Goal: Information Seeking & Learning: Learn about a topic

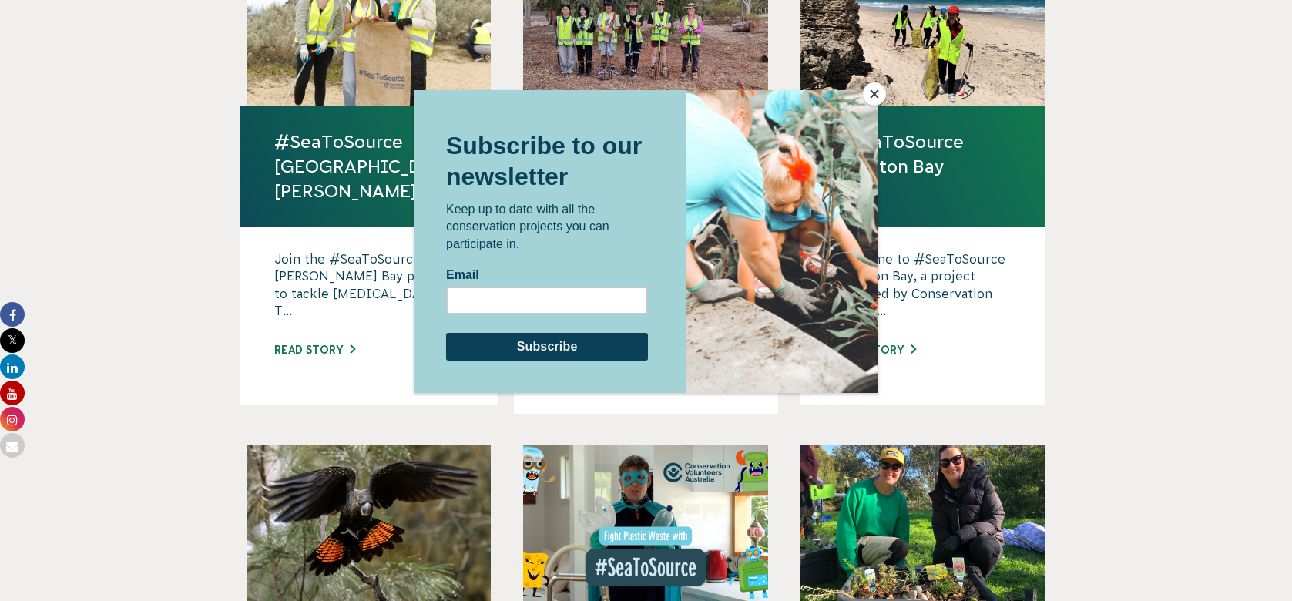
scroll to position [1057, 0]
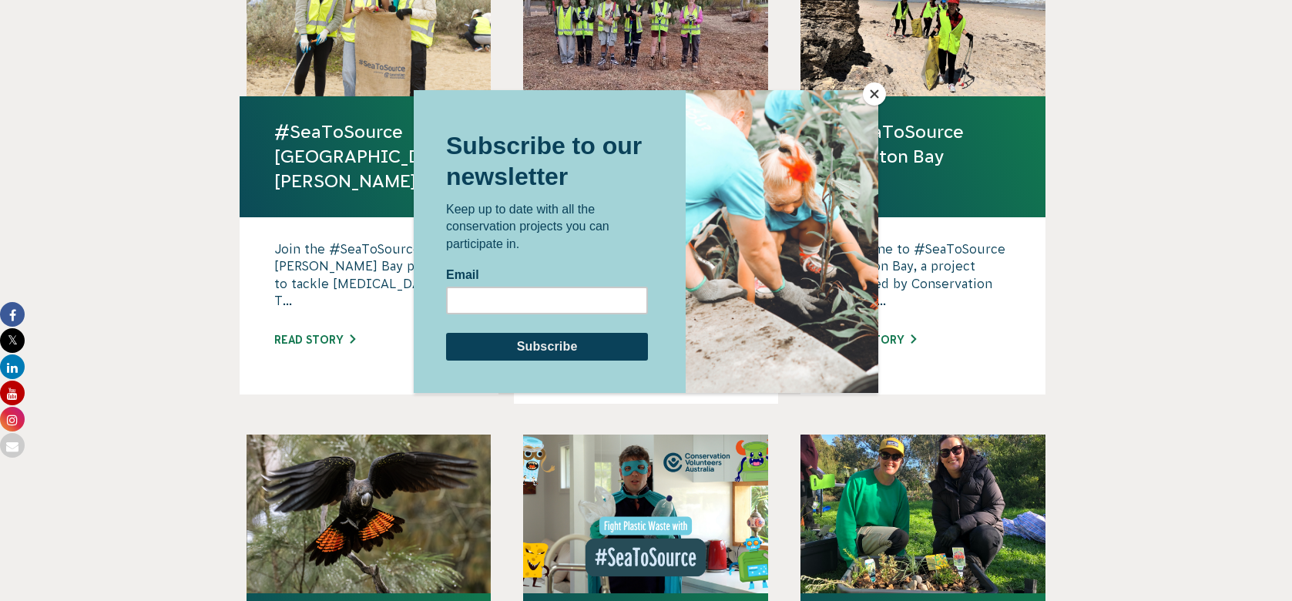
click at [871, 92] on button "Close" at bounding box center [874, 93] width 23 height 23
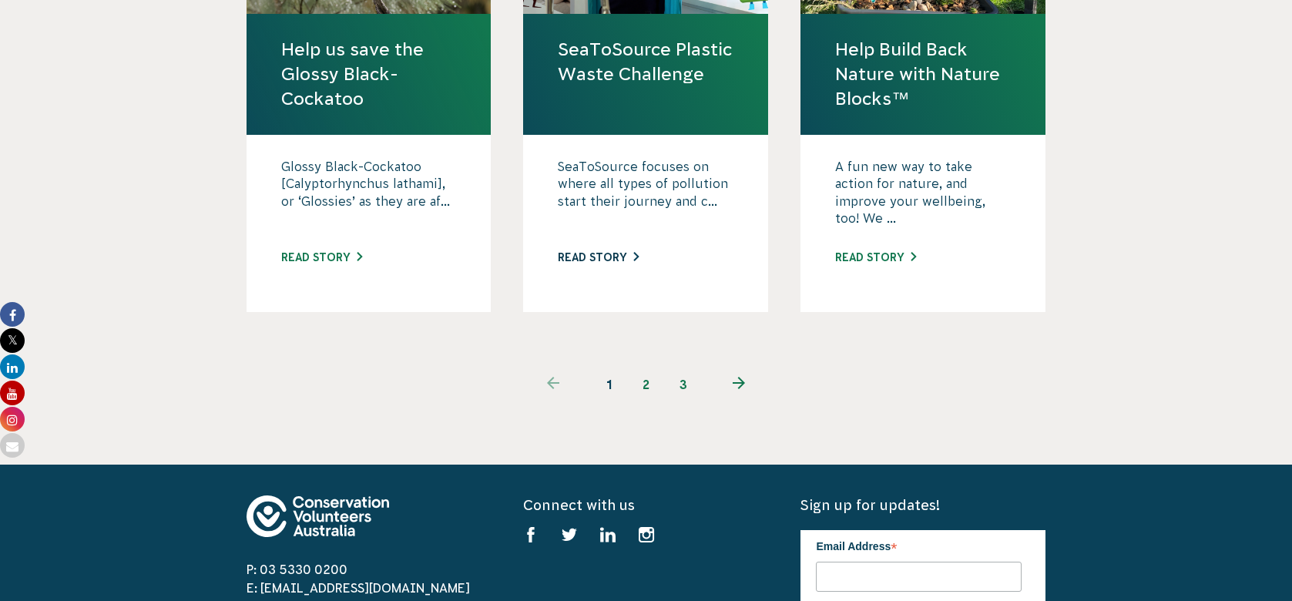
scroll to position [1642, 0]
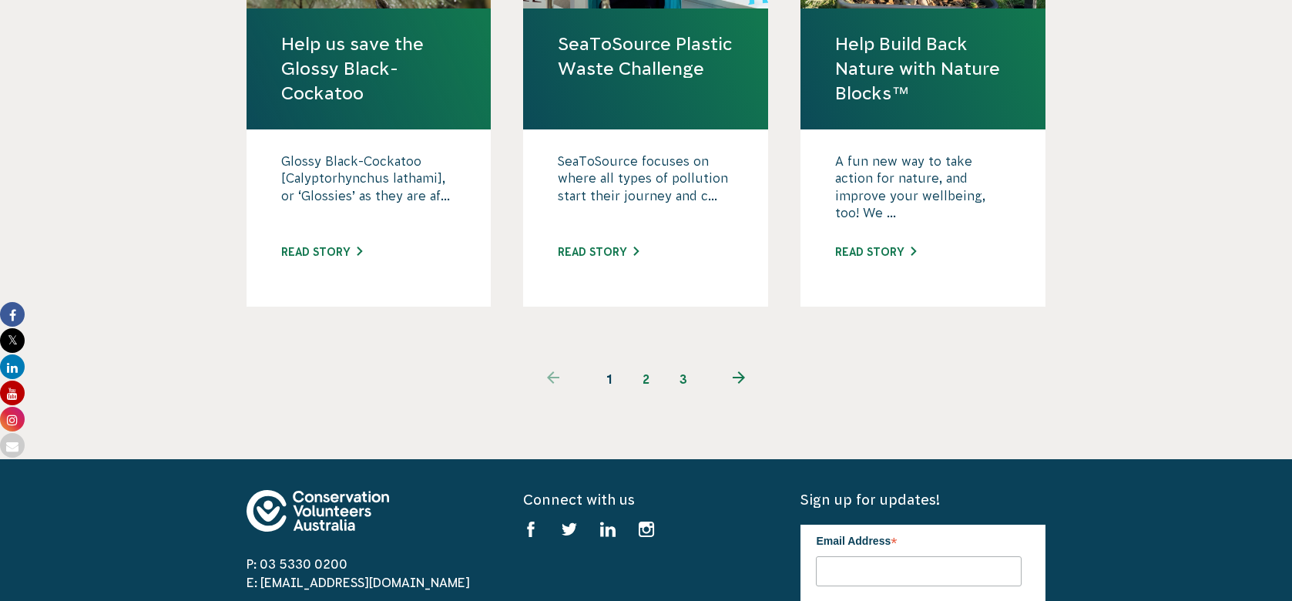
click at [652, 361] on link "2" at bounding box center [646, 379] width 37 height 37
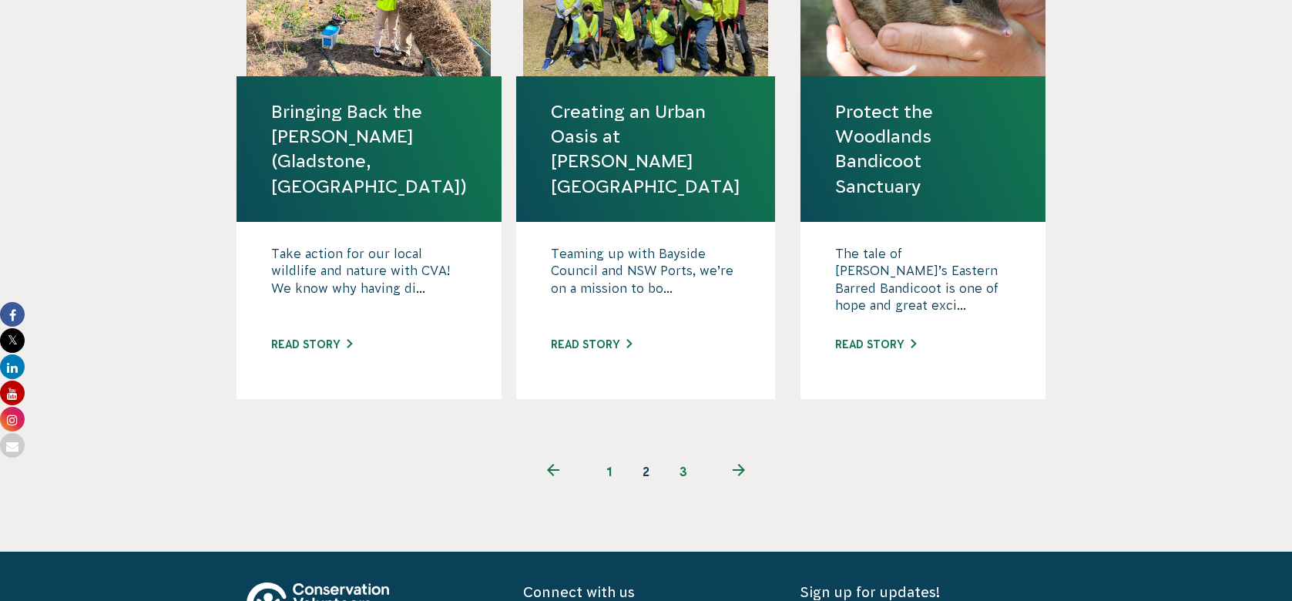
scroll to position [1625, 0]
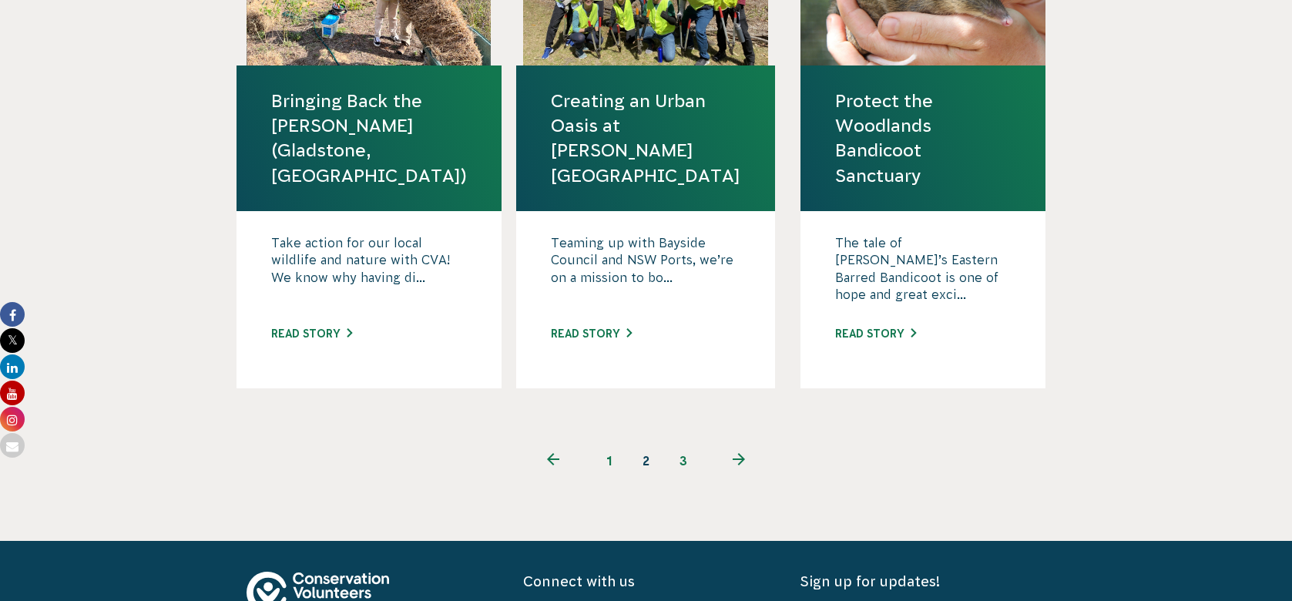
click at [679, 442] on link "3" at bounding box center [683, 460] width 37 height 37
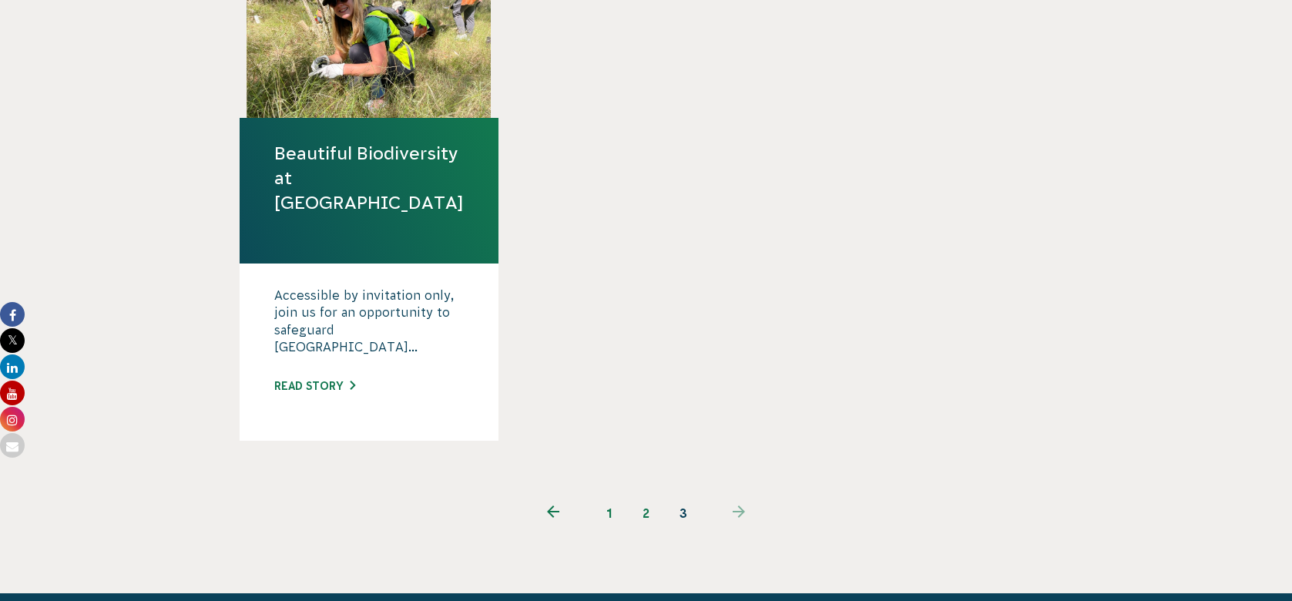
scroll to position [1060, 0]
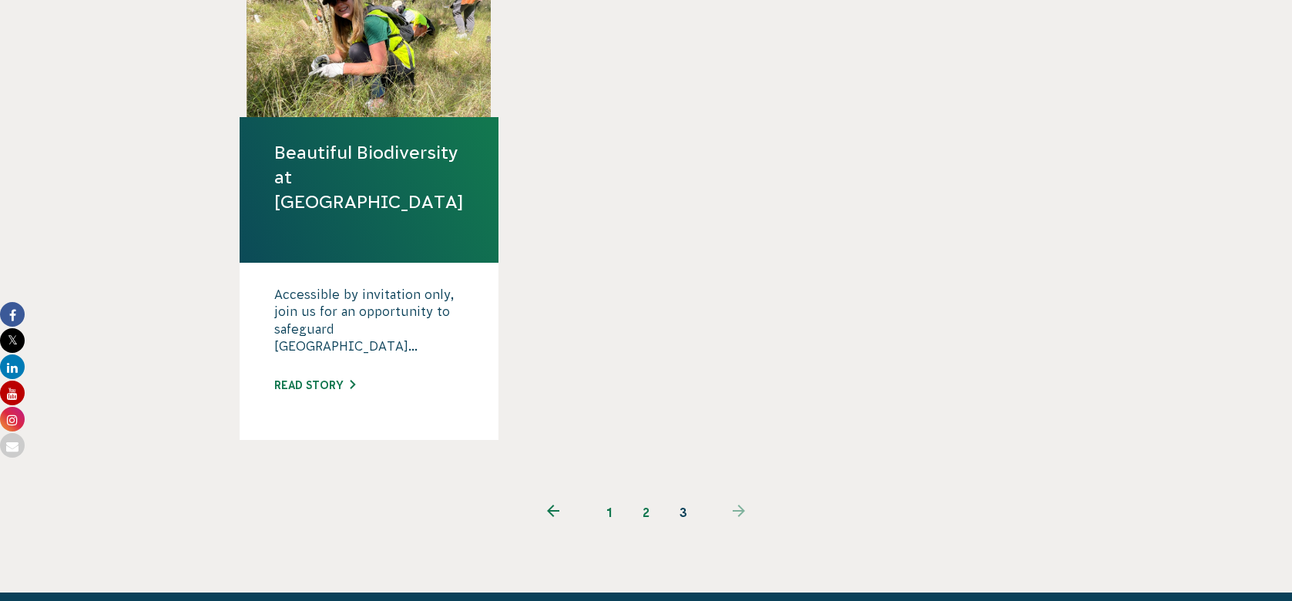
click at [642, 494] on link "2" at bounding box center [646, 512] width 37 height 37
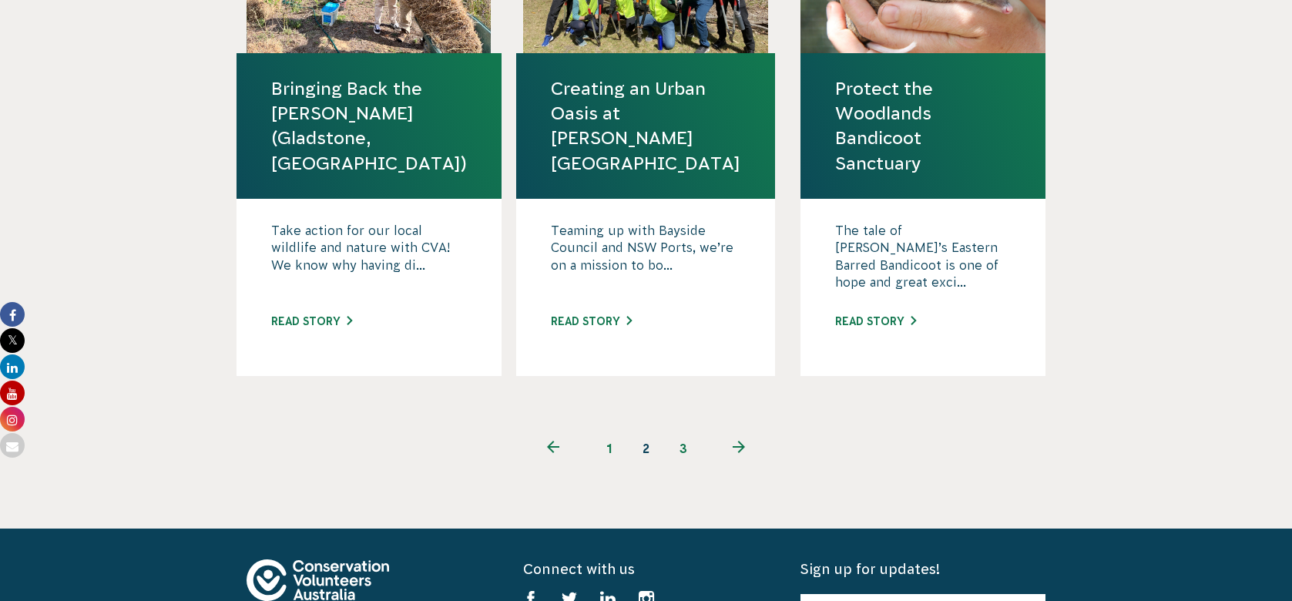
scroll to position [1635, 0]
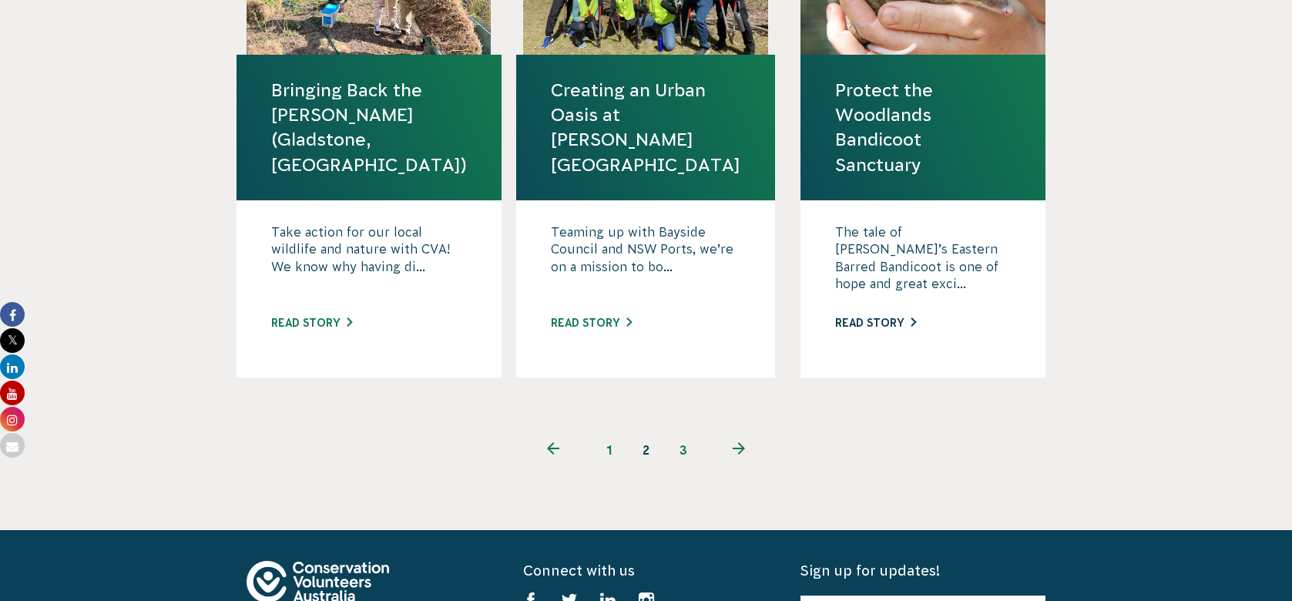
click at [879, 317] on link "Read story" at bounding box center [875, 323] width 81 height 12
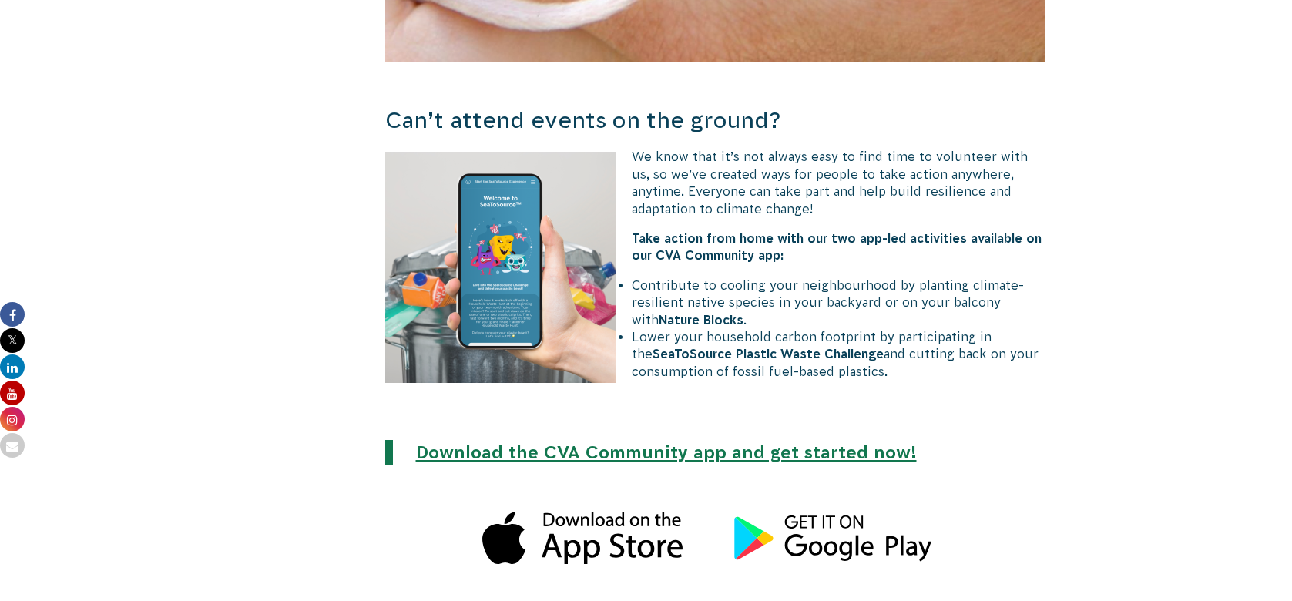
scroll to position [3585, 0]
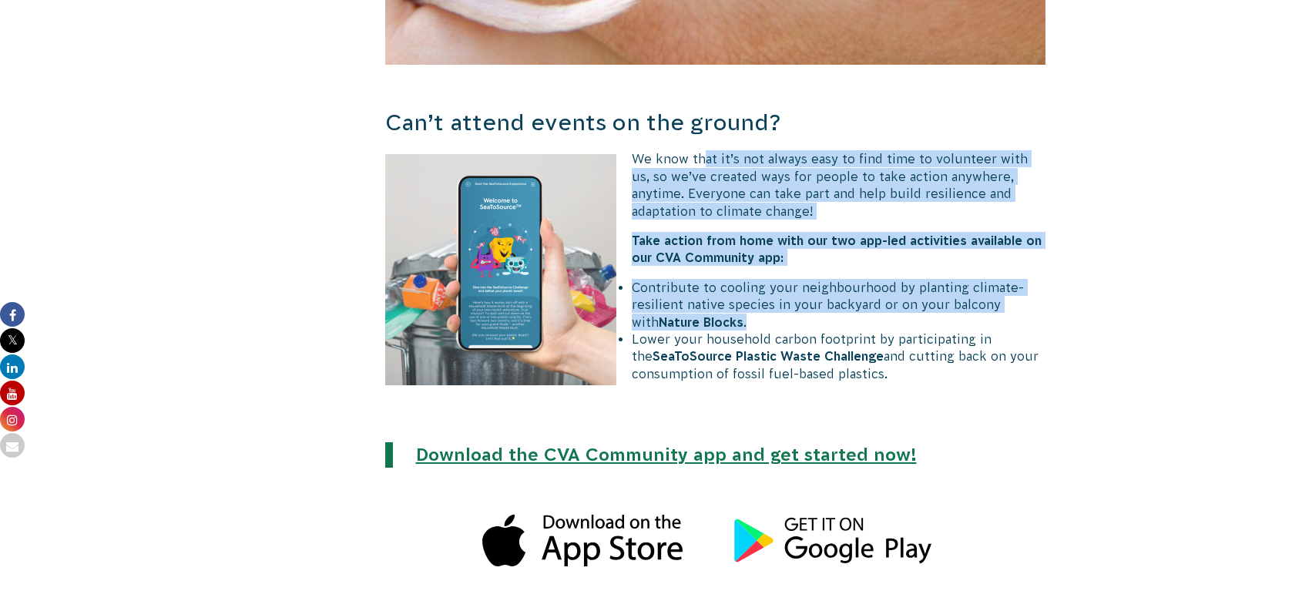
drag, startPoint x: 706, startPoint y: 147, endPoint x: 764, endPoint y: 303, distance: 166.3
click at [764, 303] on div "We know that it’s not always easy to find time to volunteer with us, so we’ve c…" at bounding box center [715, 266] width 661 height 232
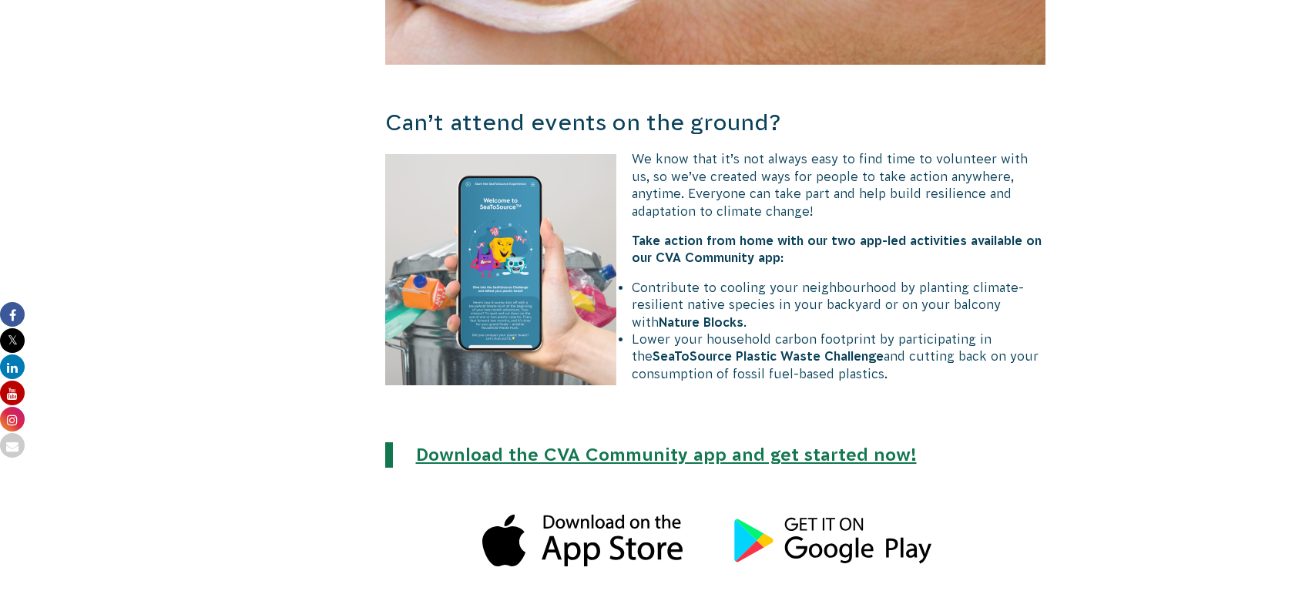
click at [741, 307] on li "Contribute to cooling your neighbourhood by planting climate-resilient native s…" at bounding box center [724, 305] width 646 height 52
drag, startPoint x: 722, startPoint y: 314, endPoint x: 685, endPoint y: 310, distance: 37.2
click at [686, 311] on ul "Contribute to cooling your neighbourhood by planting climate-resilient native s…" at bounding box center [724, 330] width 646 height 103
click at [697, 349] on li "Lower your household carbon footprint by participating in the SeaToSource Plast…" at bounding box center [724, 357] width 646 height 52
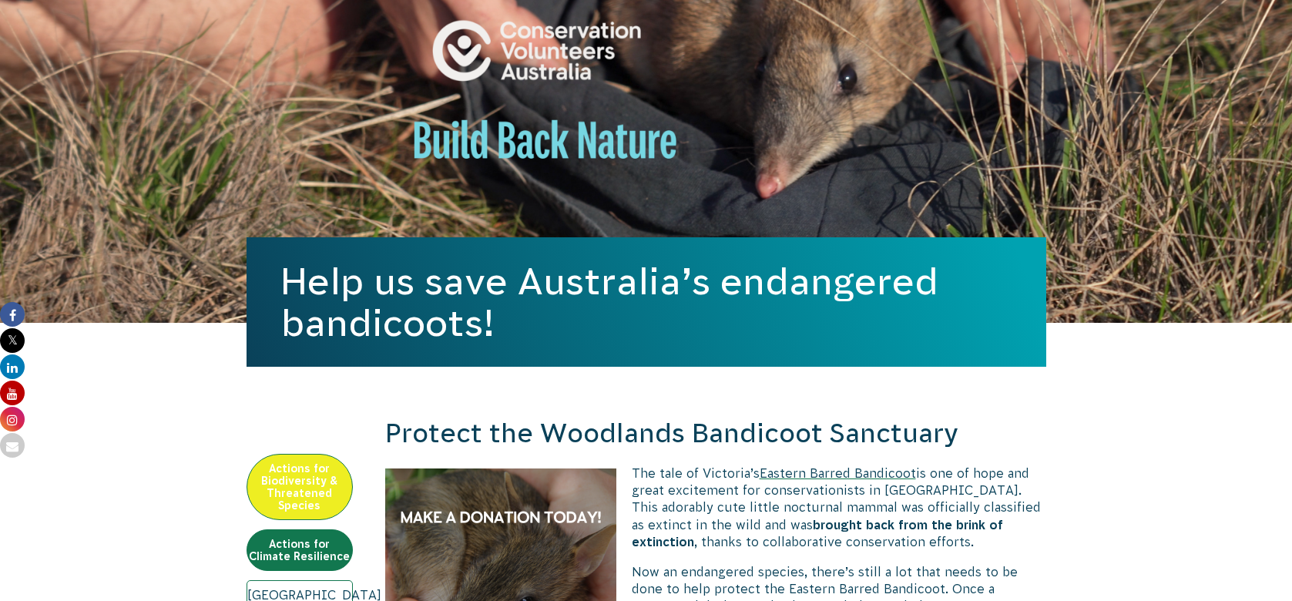
scroll to position [0, 0]
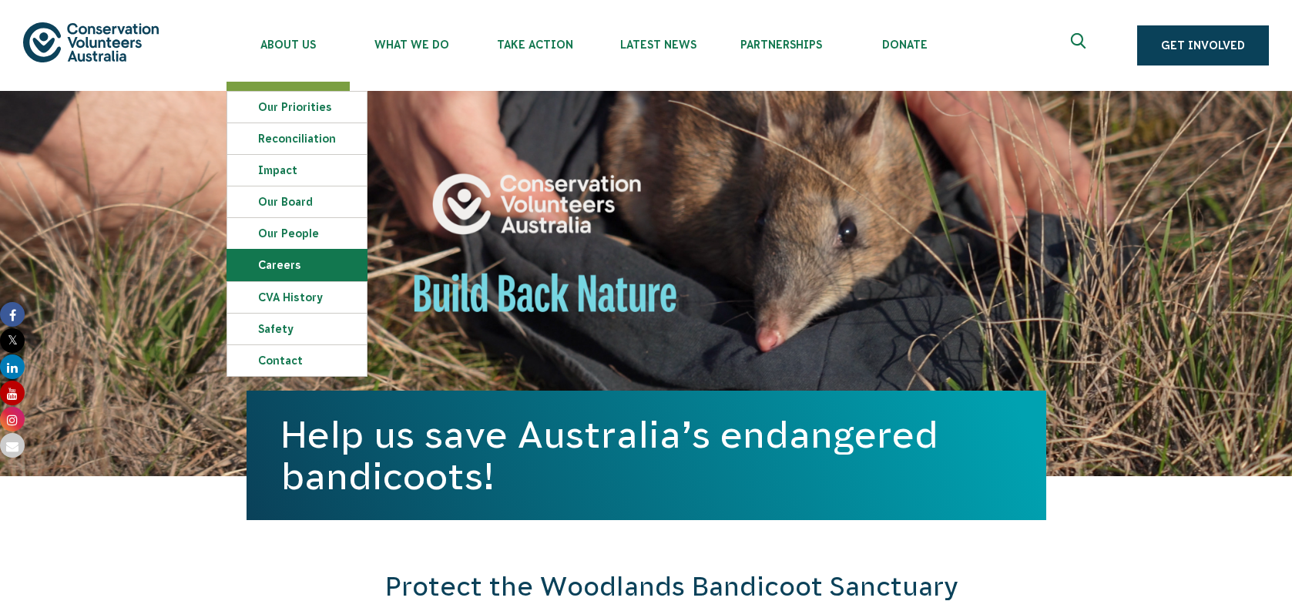
click at [301, 266] on link "Careers" at bounding box center [296, 265] width 139 height 31
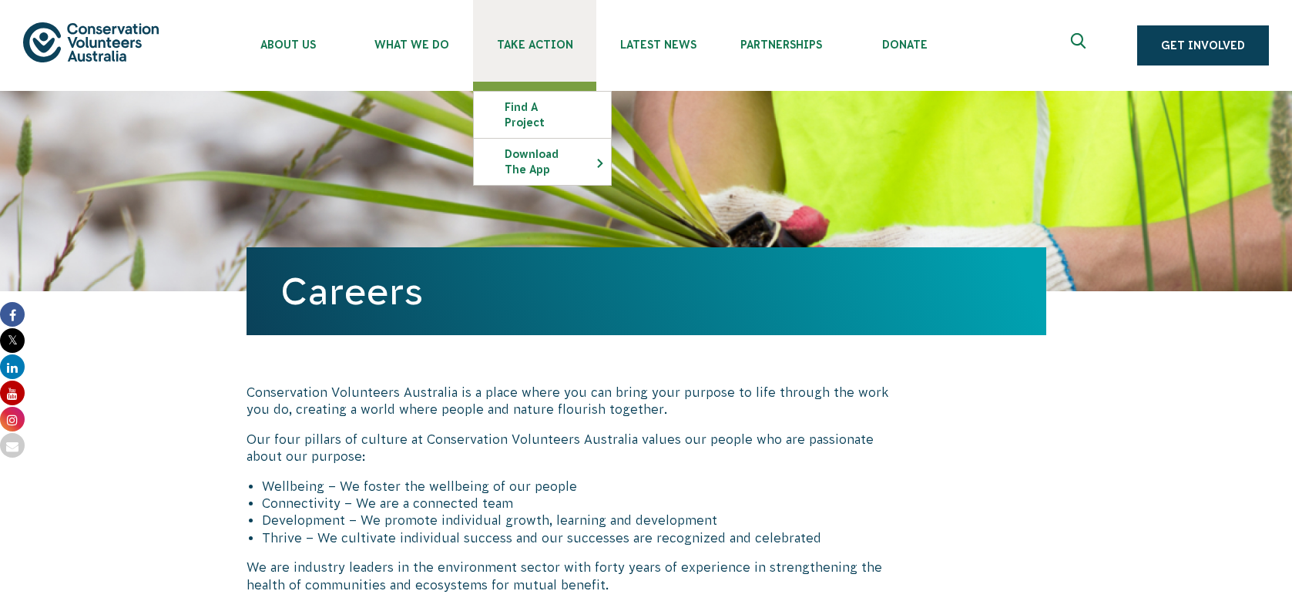
click at [501, 48] on span "Take Action" at bounding box center [534, 45] width 123 height 12
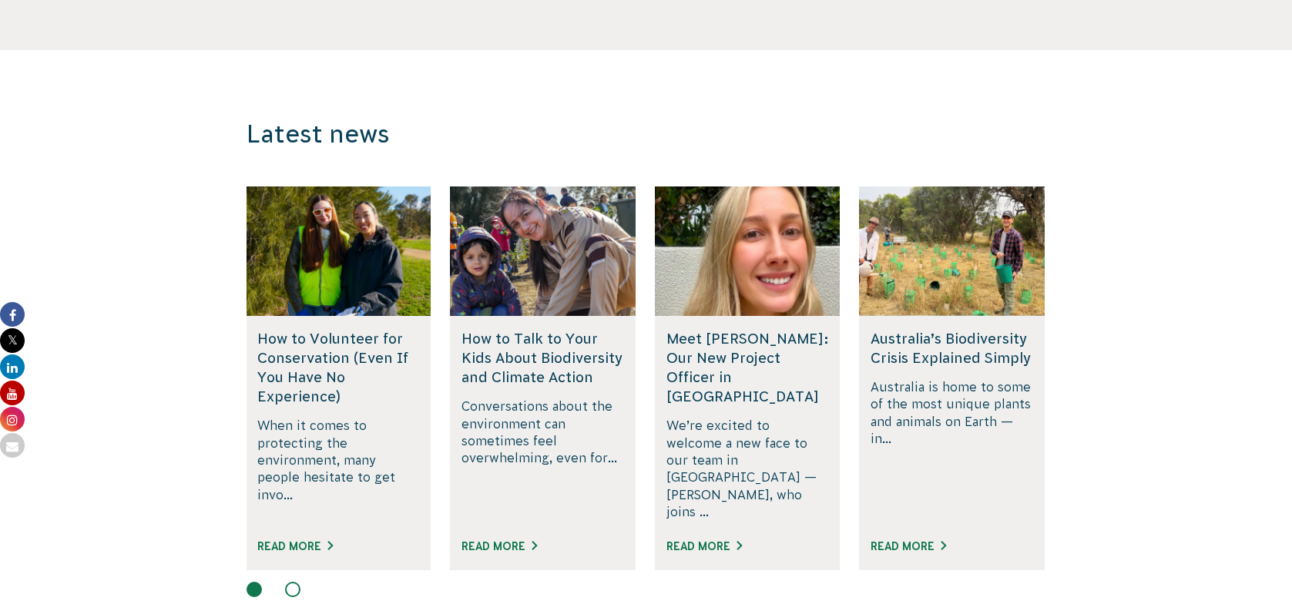
scroll to position [2962, 0]
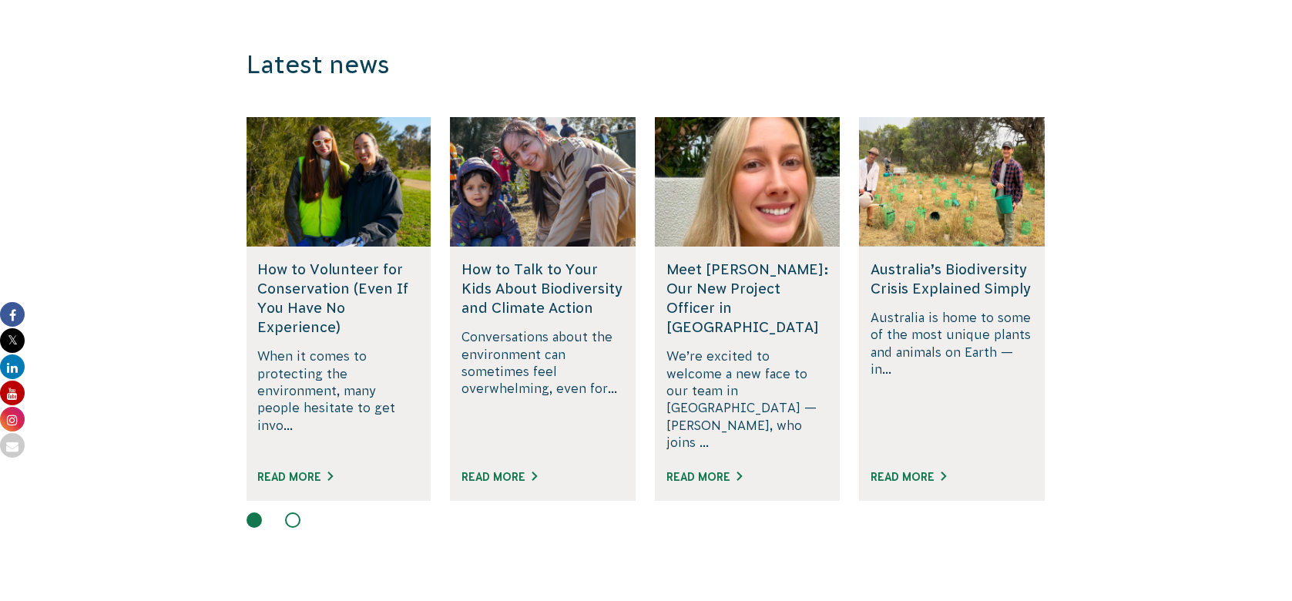
click at [303, 469] on div "Read More" at bounding box center [338, 484] width 163 height 34
click at [312, 471] on link "Read More" at bounding box center [295, 477] width 76 height 12
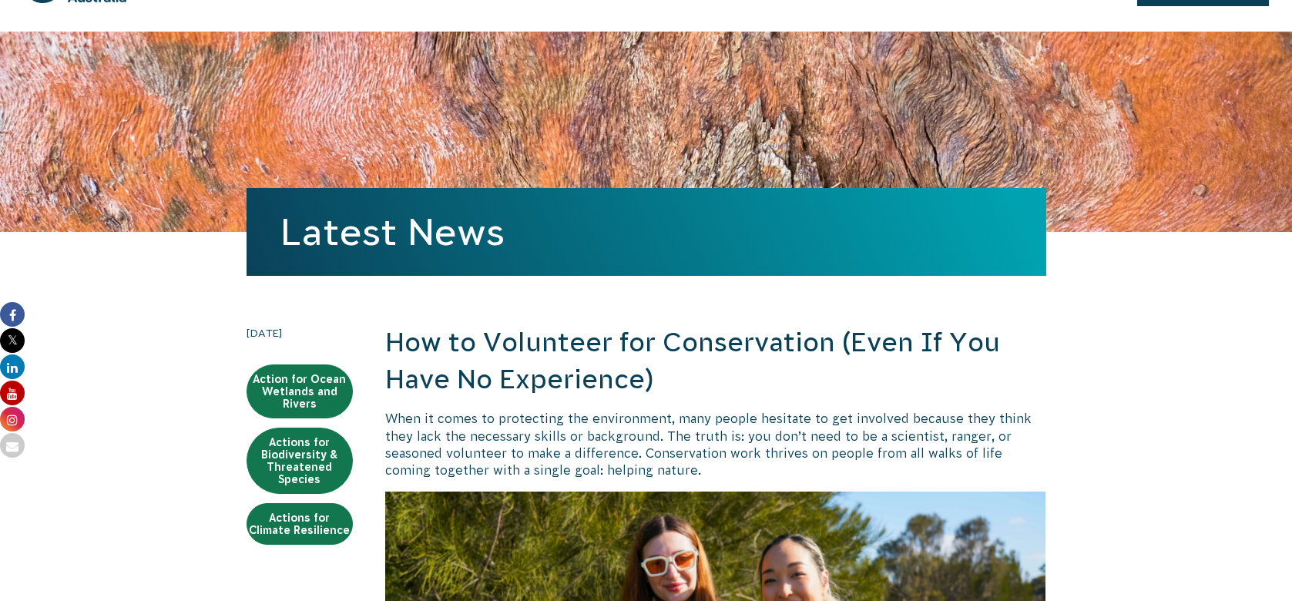
scroll to position [60, 0]
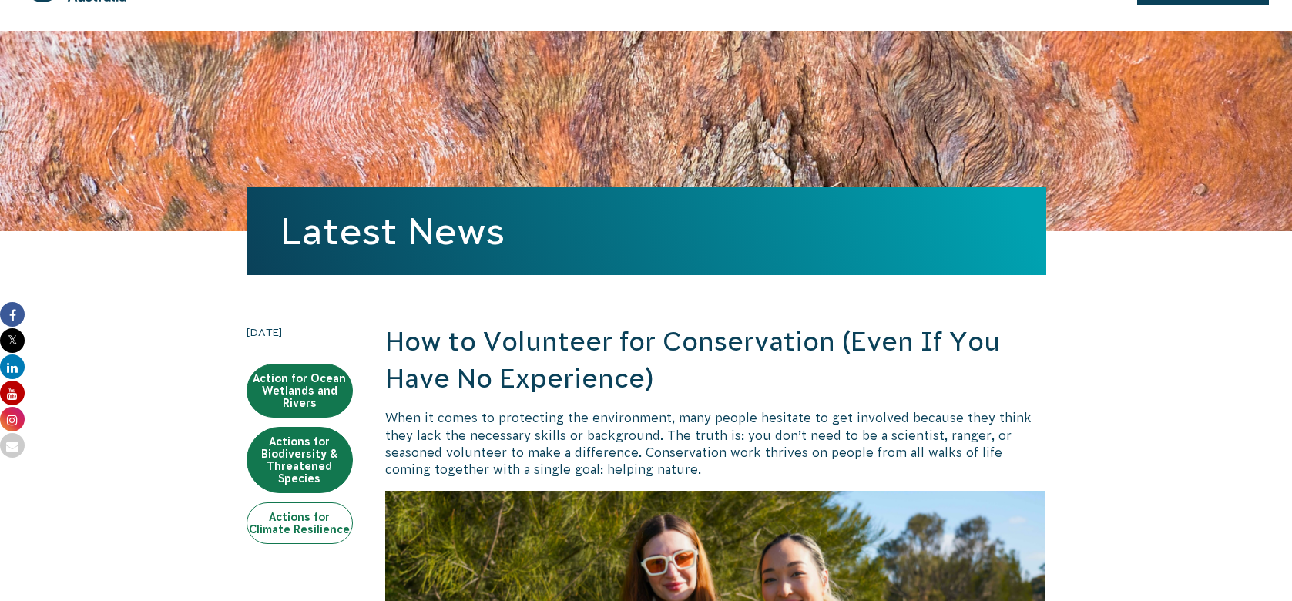
click at [331, 526] on link "Actions for Climate Resilience" at bounding box center [300, 523] width 106 height 42
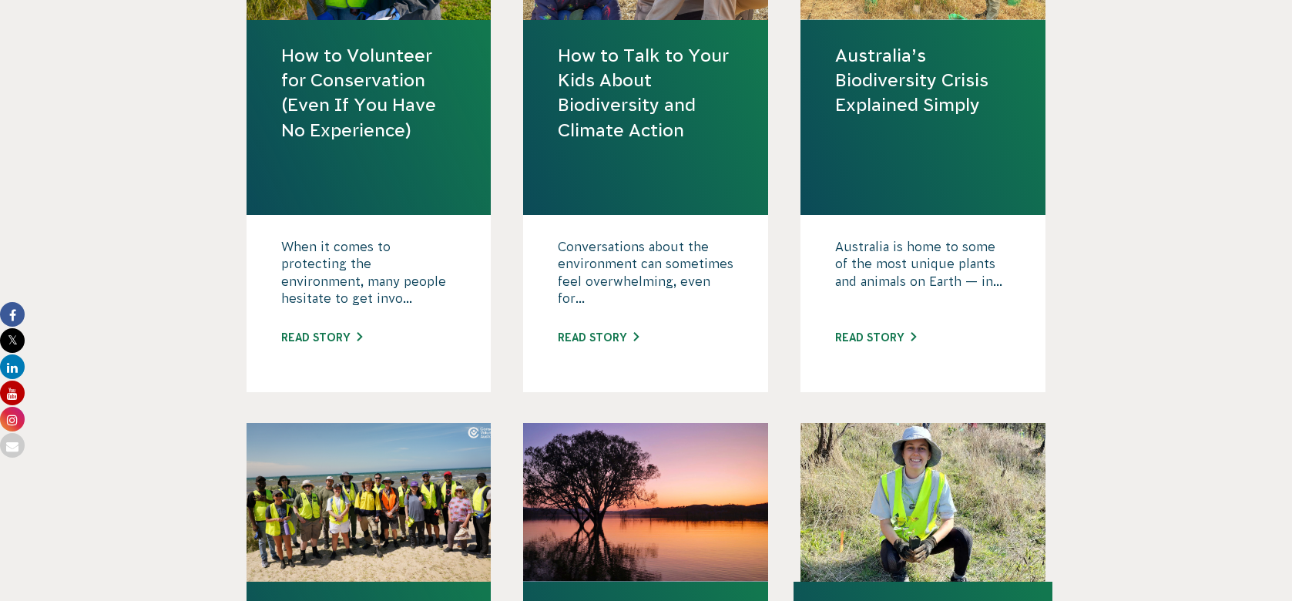
scroll to position [653, 0]
